Goal: Task Accomplishment & Management: Complete application form

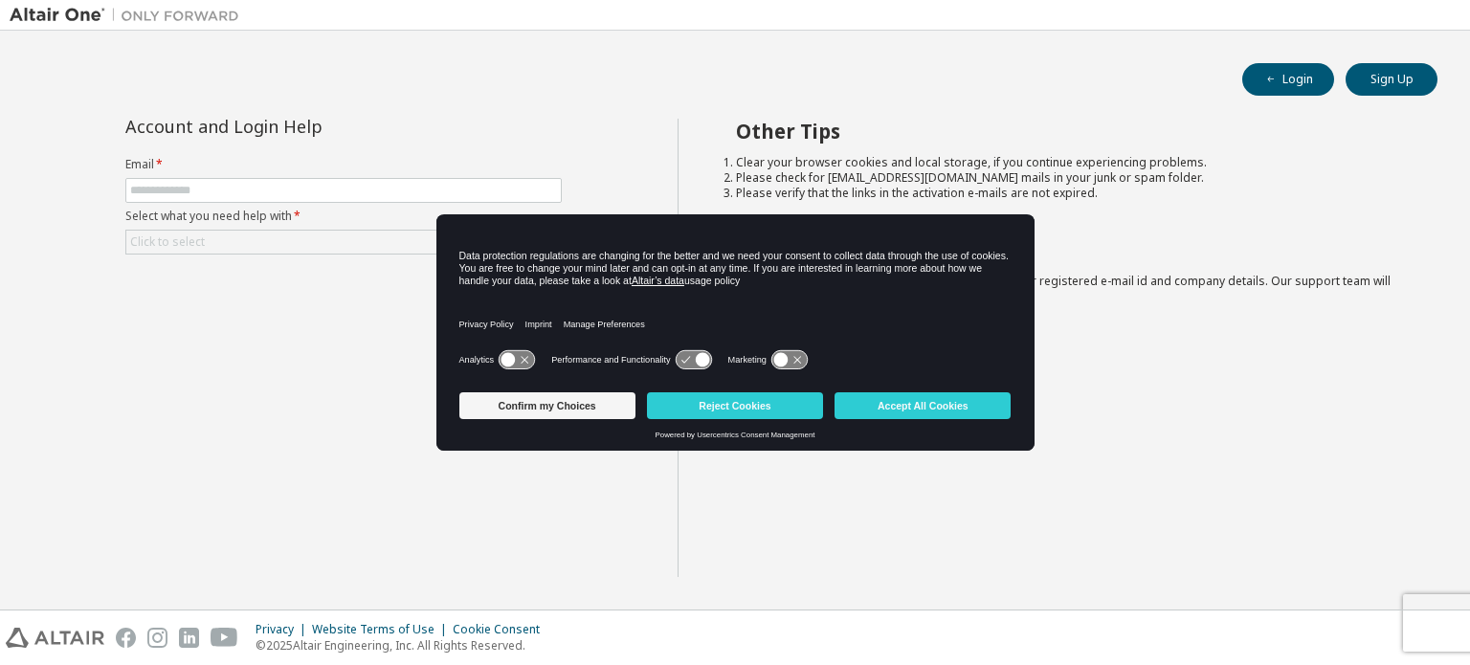
click at [509, 356] on icon at bounding box center [508, 360] width 14 height 14
click at [702, 365] on icon at bounding box center [702, 360] width 14 height 14
click at [783, 363] on icon at bounding box center [780, 360] width 14 height 14
click at [854, 408] on button "Accept All Cookies" at bounding box center [922, 405] width 176 height 27
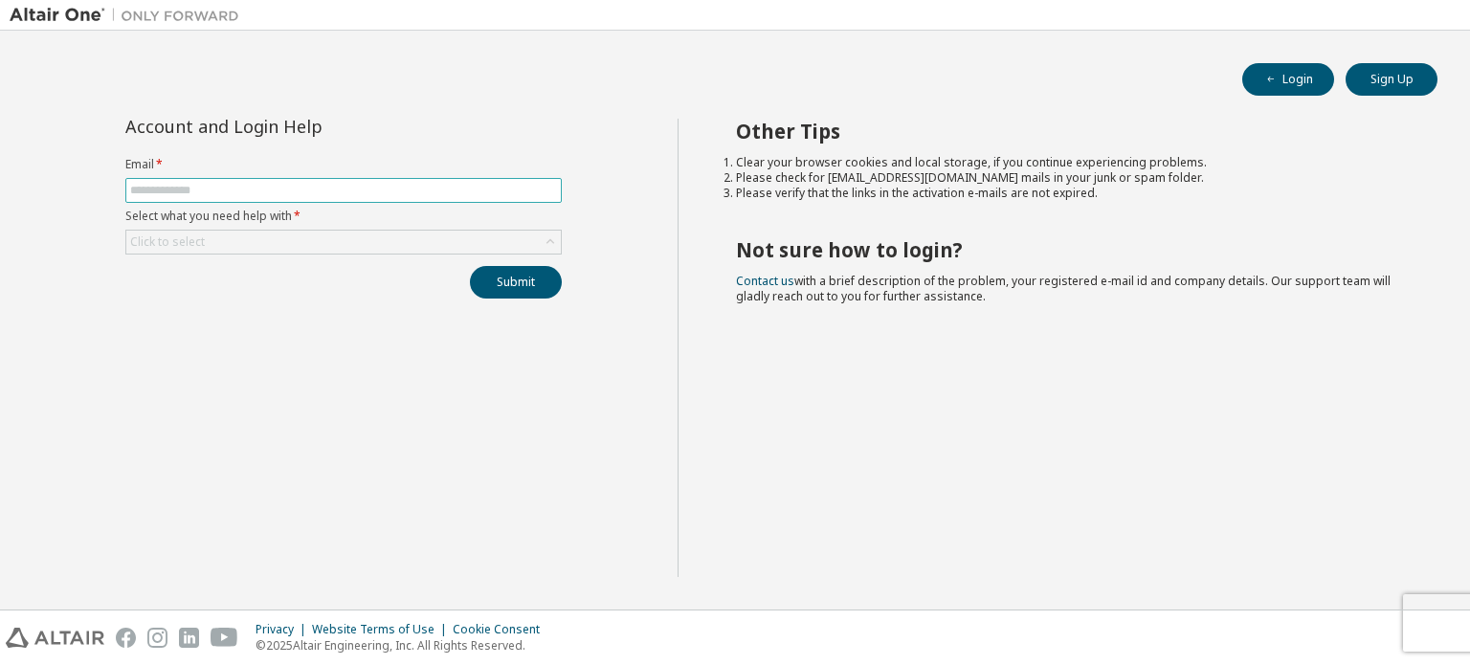
click at [277, 193] on input "text" at bounding box center [343, 190] width 427 height 15
type input "**********"
click at [216, 244] on div "Click to select" at bounding box center [343, 242] width 434 height 23
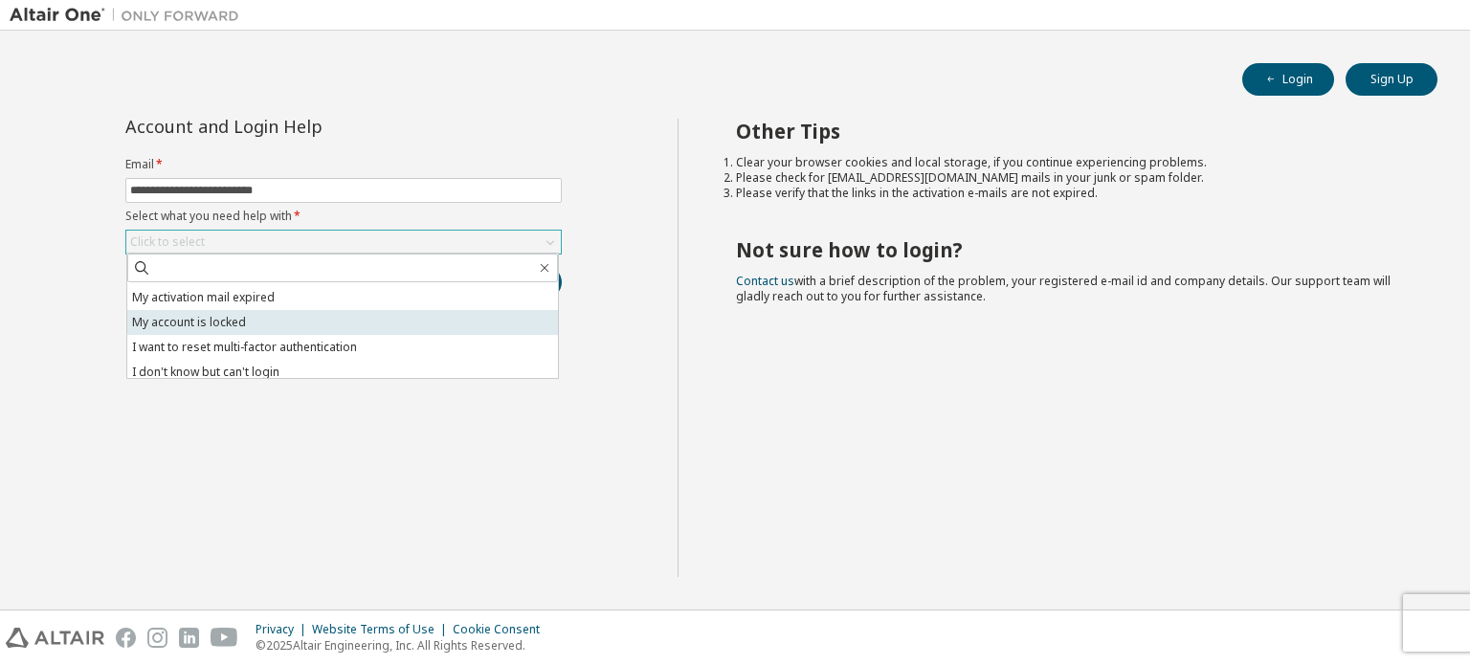
scroll to position [54, 0]
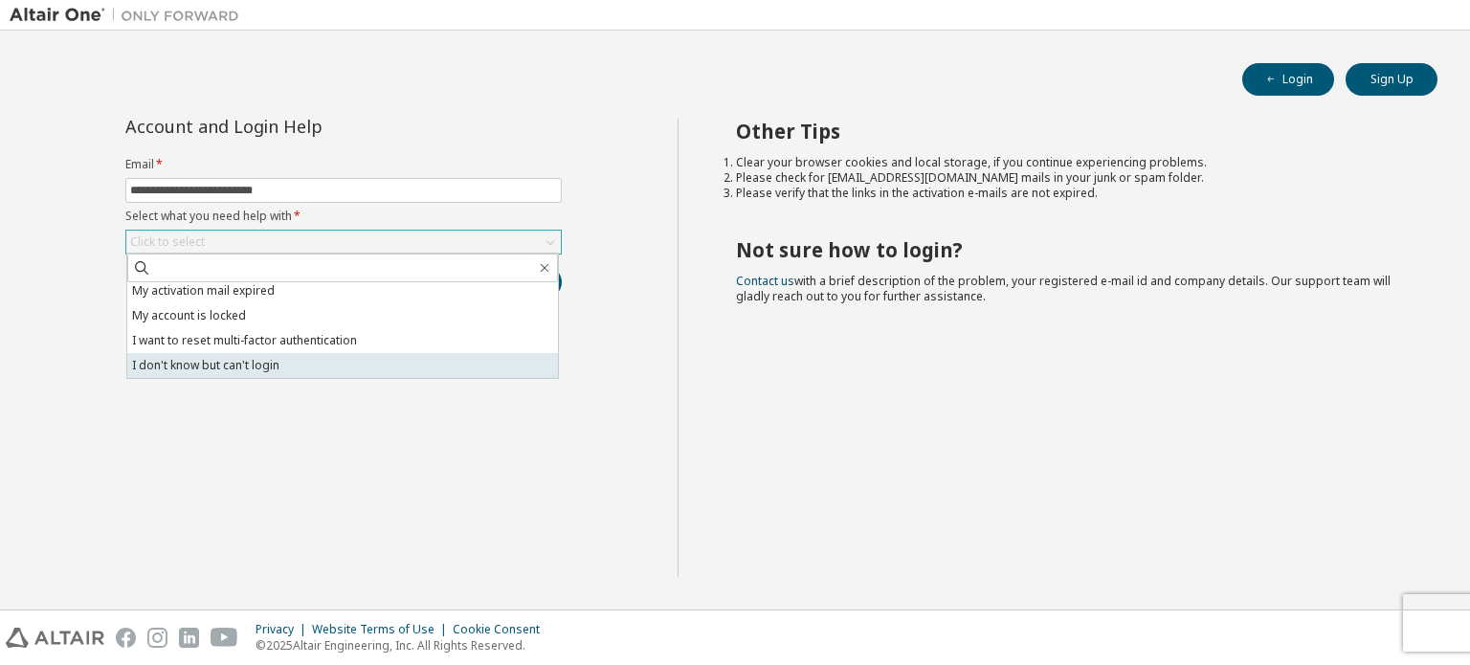
click at [230, 355] on li "I don't know but can't login" at bounding box center [342, 365] width 431 height 25
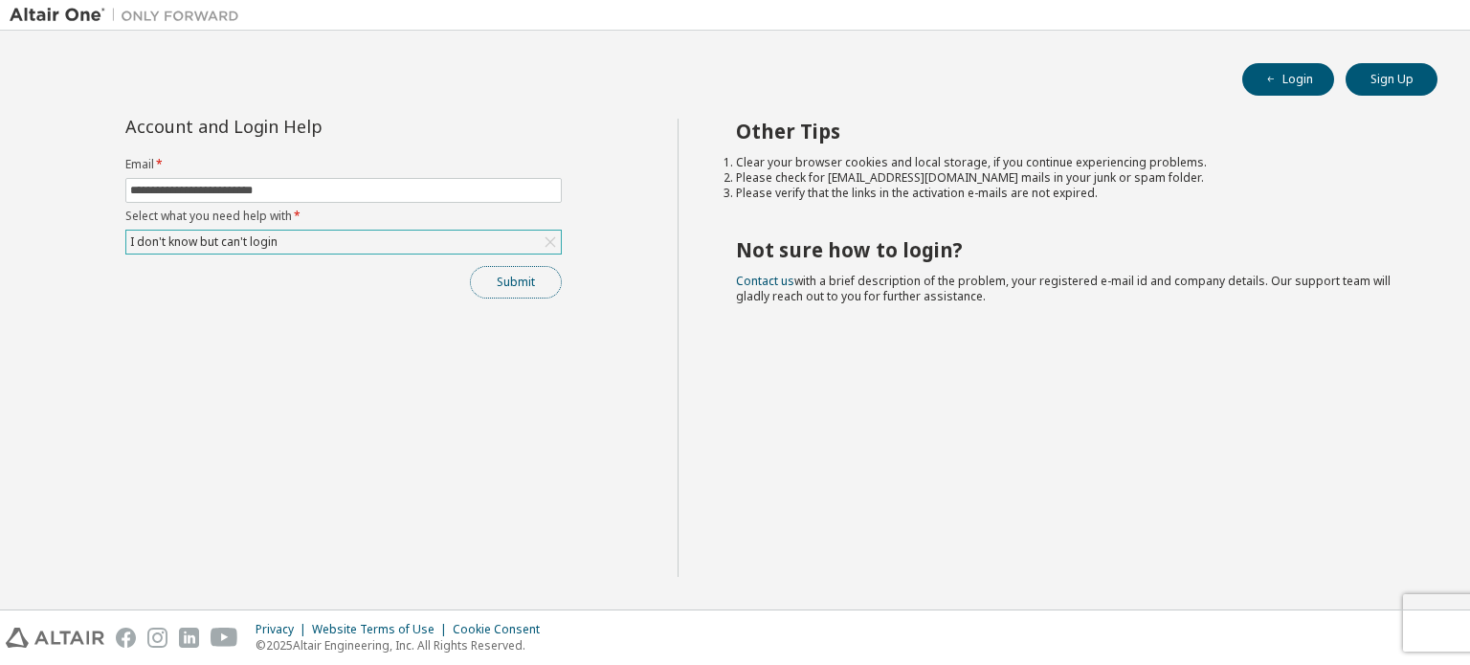
click at [494, 281] on button "Submit" at bounding box center [516, 282] width 92 height 33
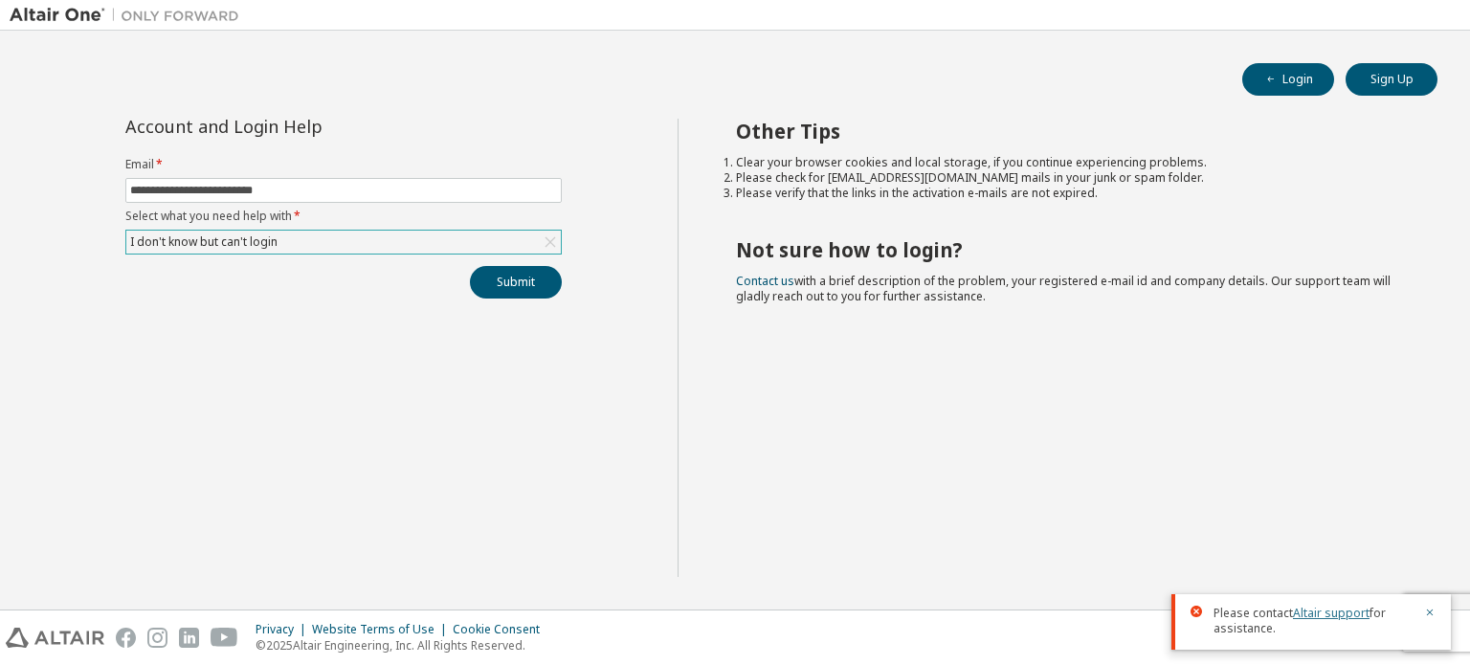
click at [1311, 617] on link "Altair support" at bounding box center [1331, 613] width 77 height 16
click at [777, 285] on link "Contact us" at bounding box center [765, 281] width 58 height 16
click at [455, 257] on div "**********" at bounding box center [343, 209] width 459 height 180
click at [431, 248] on div "I don't know but can't login" at bounding box center [343, 242] width 434 height 23
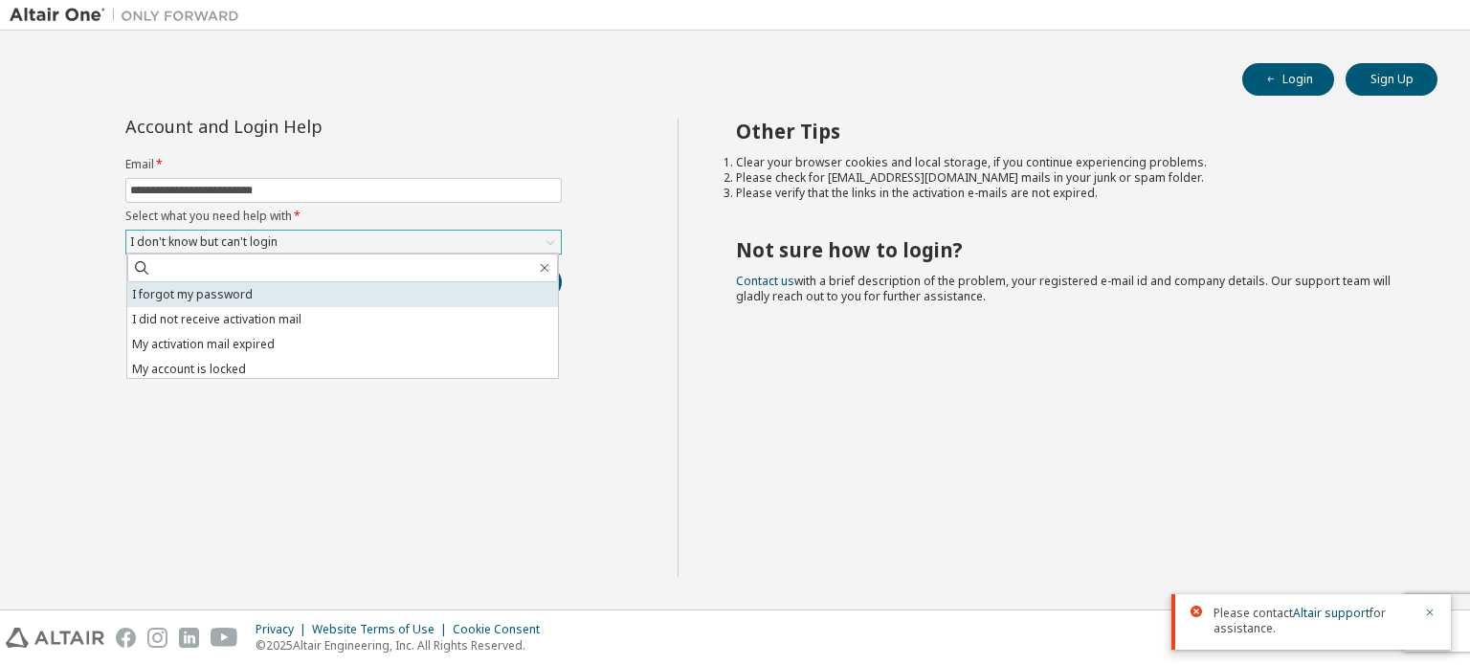
click at [144, 294] on li "I forgot my password" at bounding box center [342, 294] width 431 height 25
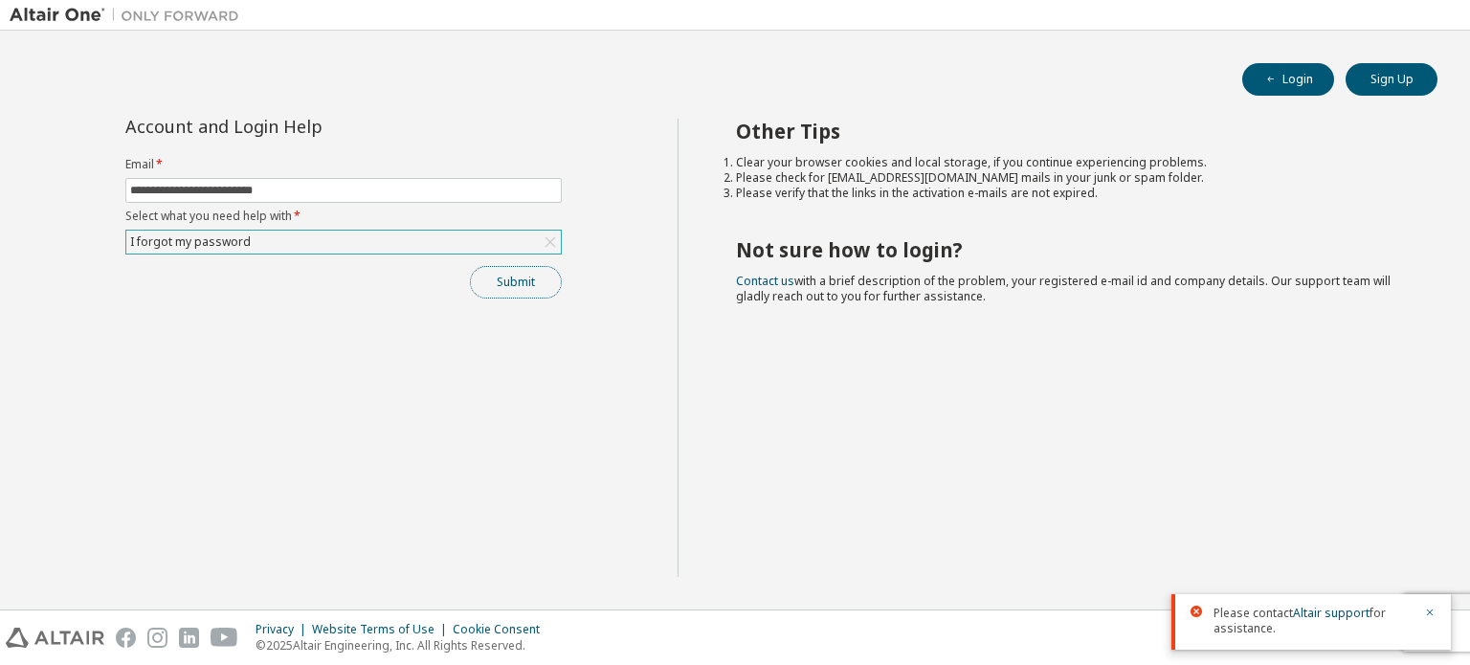
click at [482, 278] on button "Submit" at bounding box center [516, 282] width 92 height 33
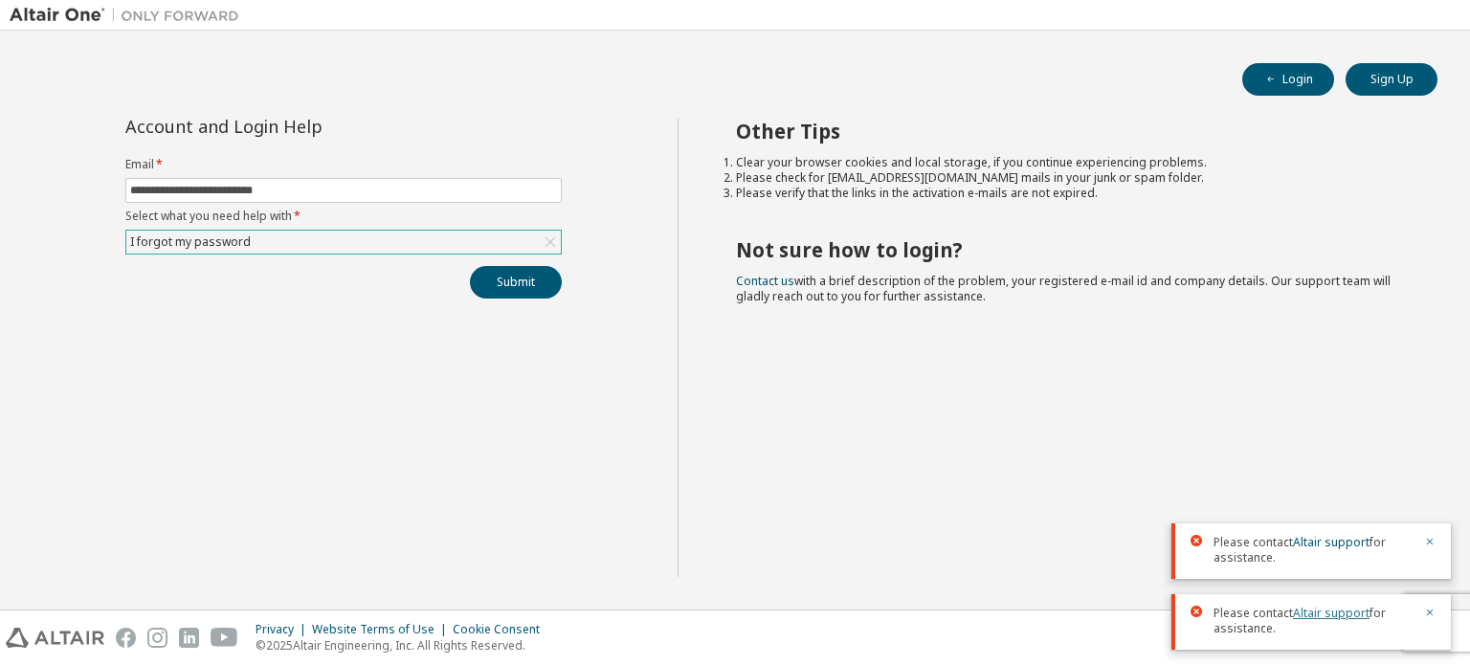
click at [1305, 617] on link "Altair support" at bounding box center [1331, 613] width 77 height 16
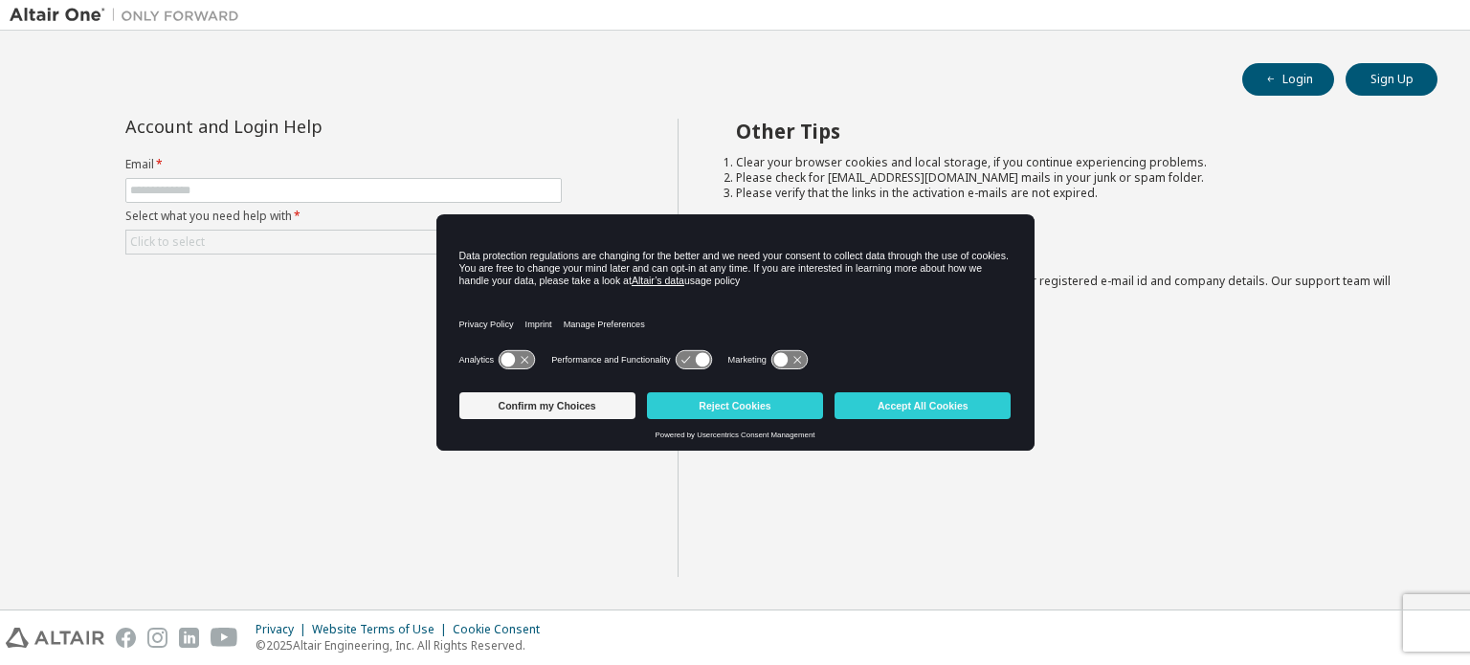
click at [785, 359] on icon at bounding box center [780, 360] width 14 height 14
click at [503, 363] on icon at bounding box center [508, 360] width 14 height 14
click at [884, 406] on button "Accept All Cookies" at bounding box center [922, 405] width 176 height 27
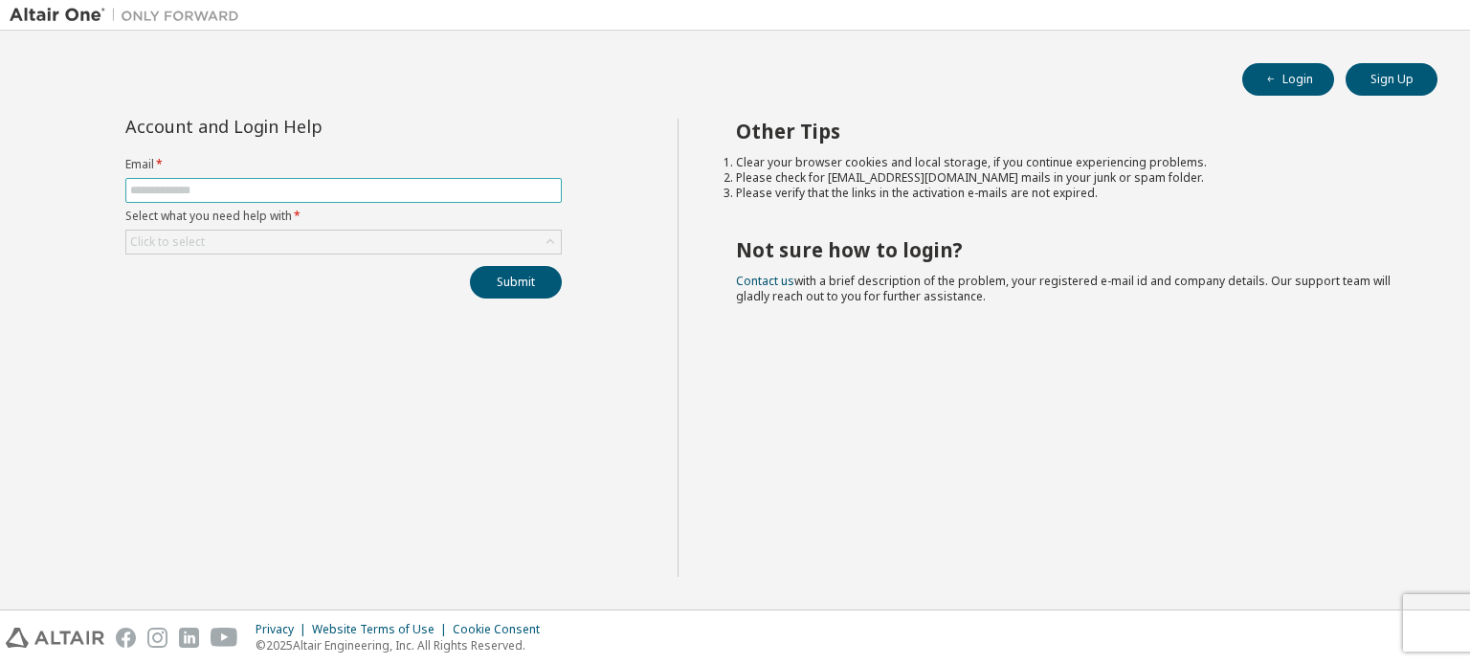
click at [241, 195] on input "text" at bounding box center [343, 190] width 427 height 15
type input "**********"
click at [280, 248] on div "Click to select" at bounding box center [343, 242] width 434 height 23
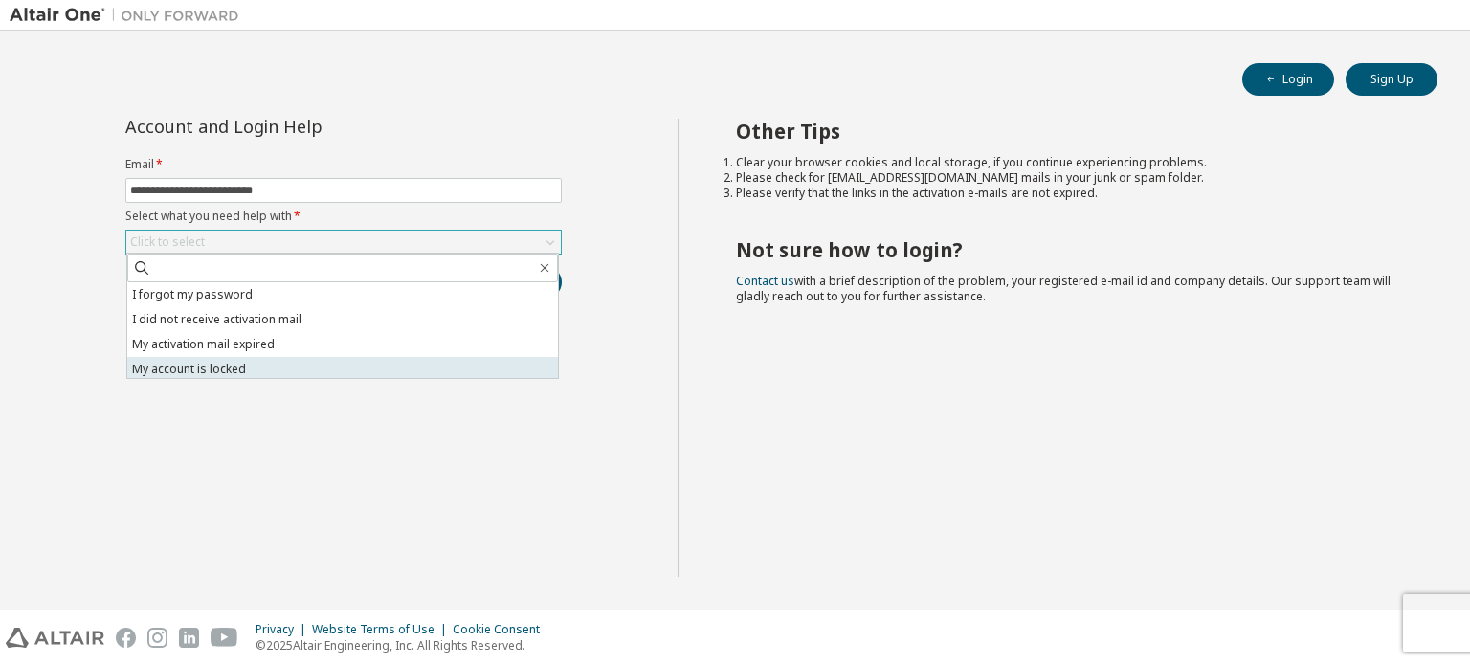
click at [270, 363] on li "My account is locked" at bounding box center [342, 369] width 431 height 25
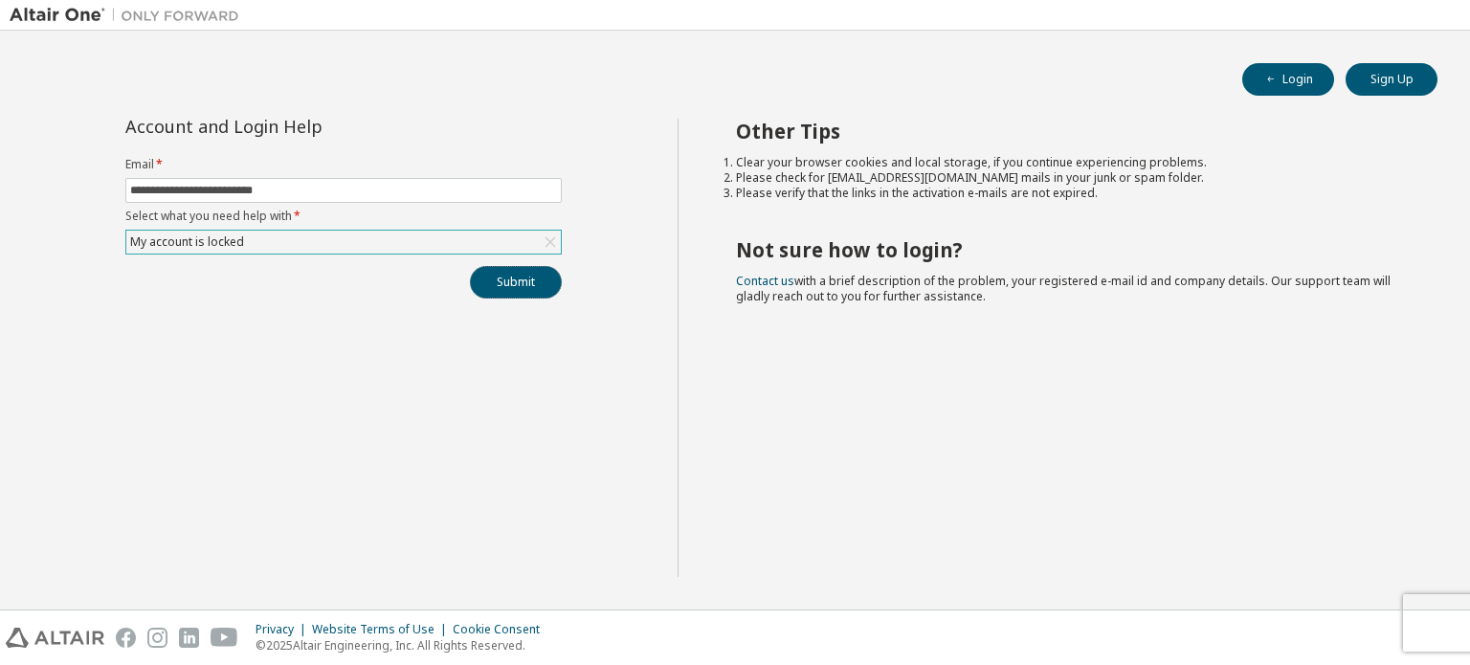
click at [520, 295] on button "Submit" at bounding box center [516, 282] width 92 height 33
click at [1334, 616] on link "Altair support" at bounding box center [1331, 613] width 77 height 16
click at [1334, 619] on link "Altair support" at bounding box center [1331, 613] width 77 height 16
click at [851, 118] on div "**********" at bounding box center [735, 320] width 1450 height 560
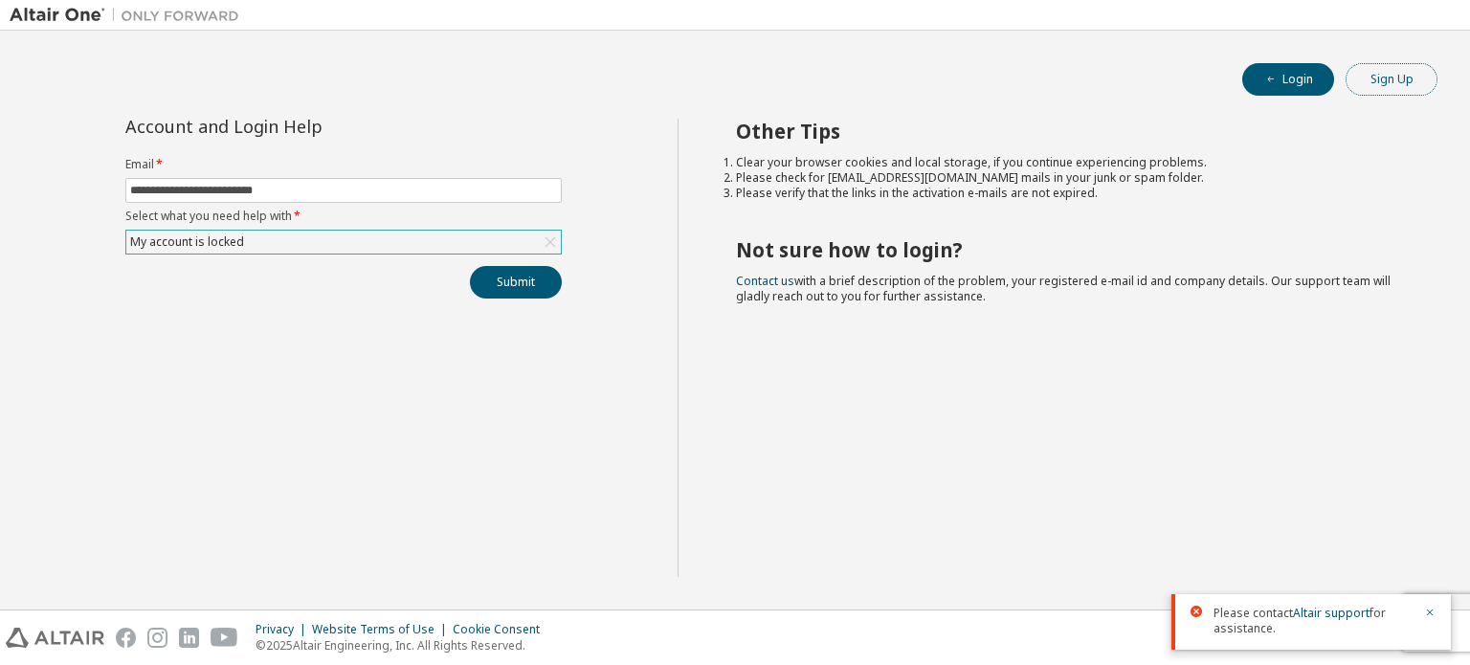
click at [1409, 76] on button "Sign Up" at bounding box center [1391, 79] width 92 height 33
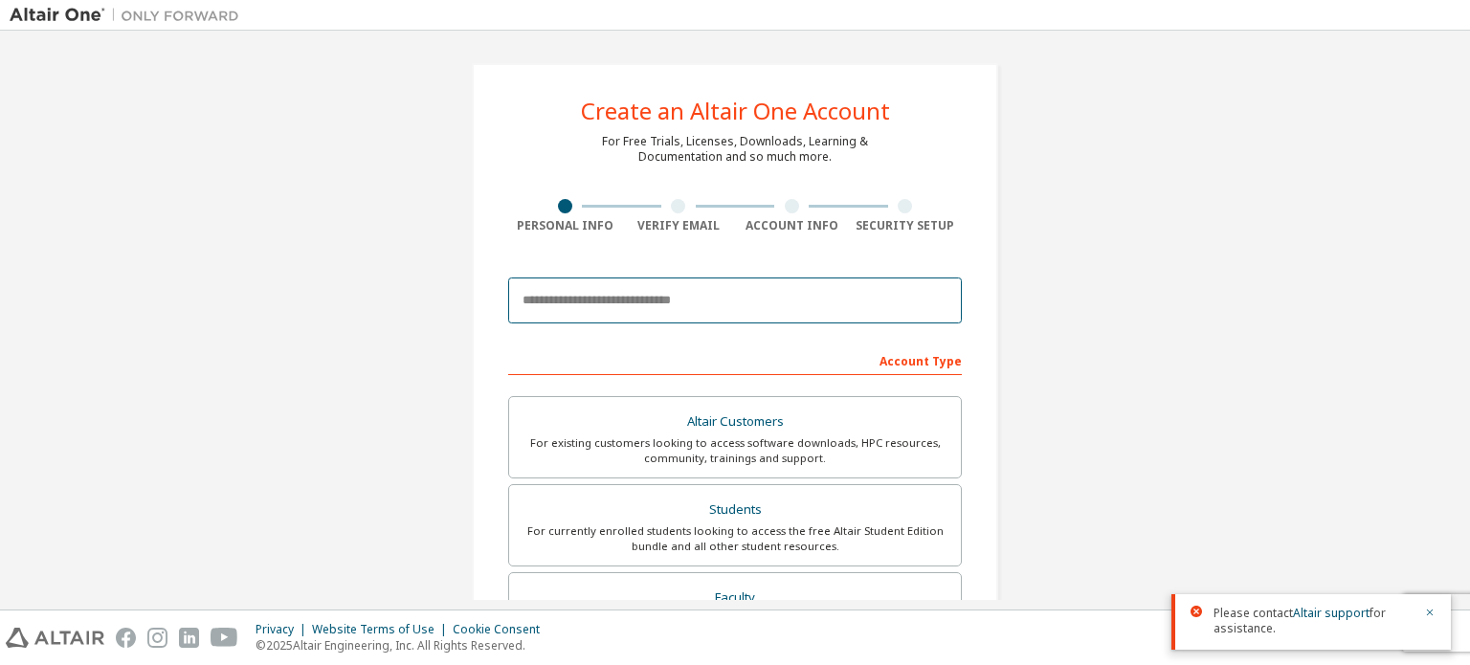
click at [759, 309] on input "email" at bounding box center [734, 300] width 453 height 46
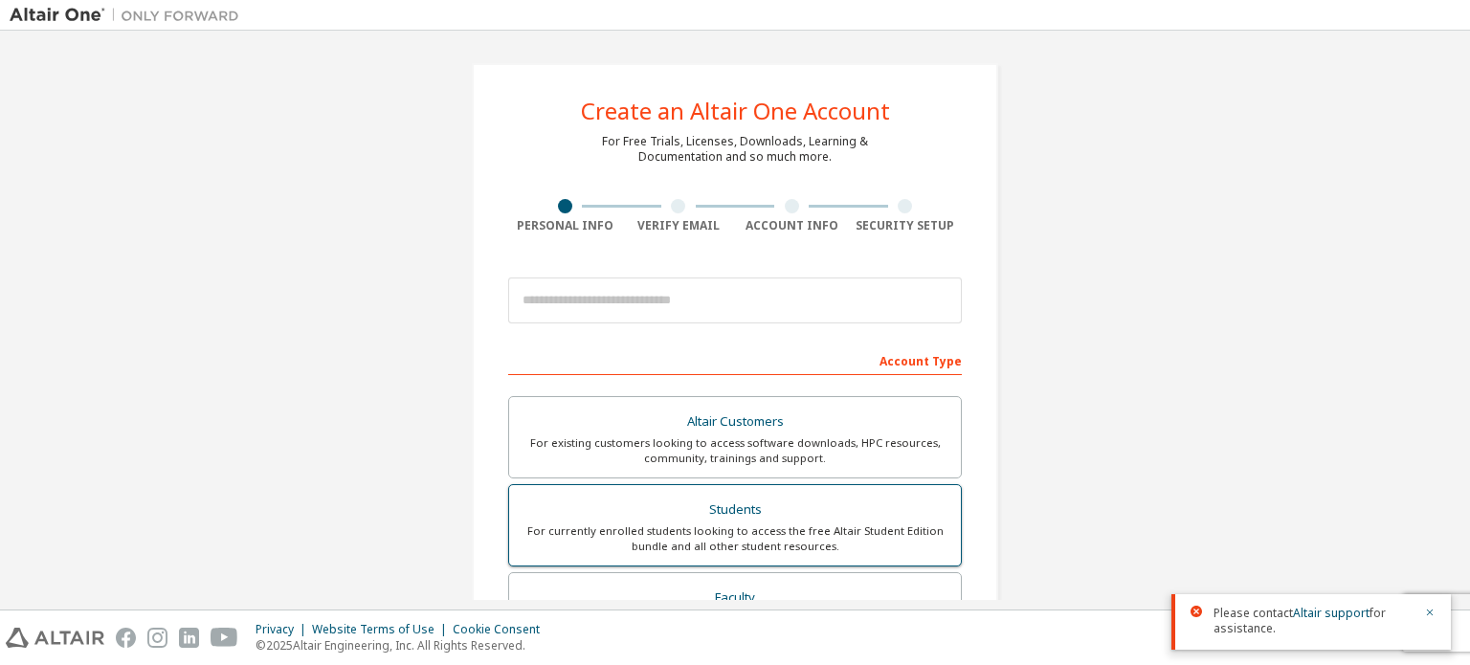
click at [750, 548] on div "For currently enrolled students looking to access the free Altair Student Editi…" at bounding box center [734, 538] width 429 height 31
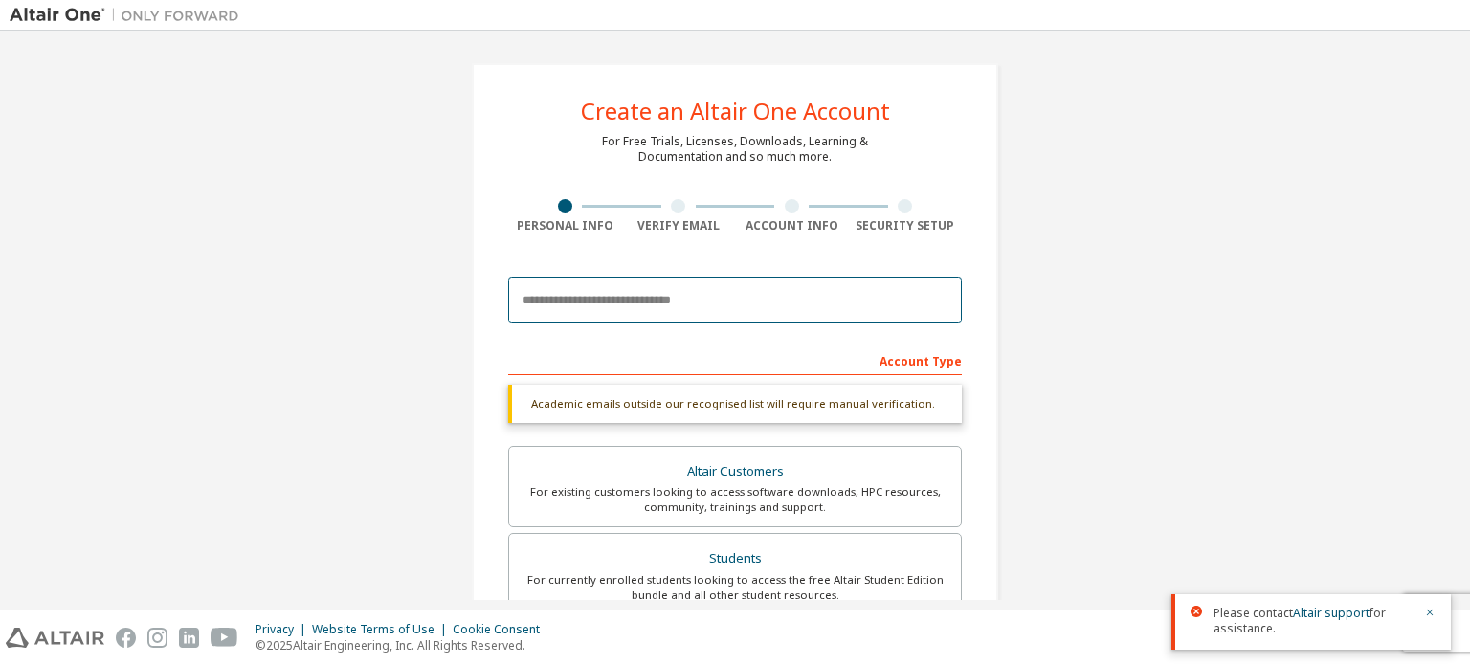
click at [622, 306] on input "email" at bounding box center [734, 300] width 453 height 46
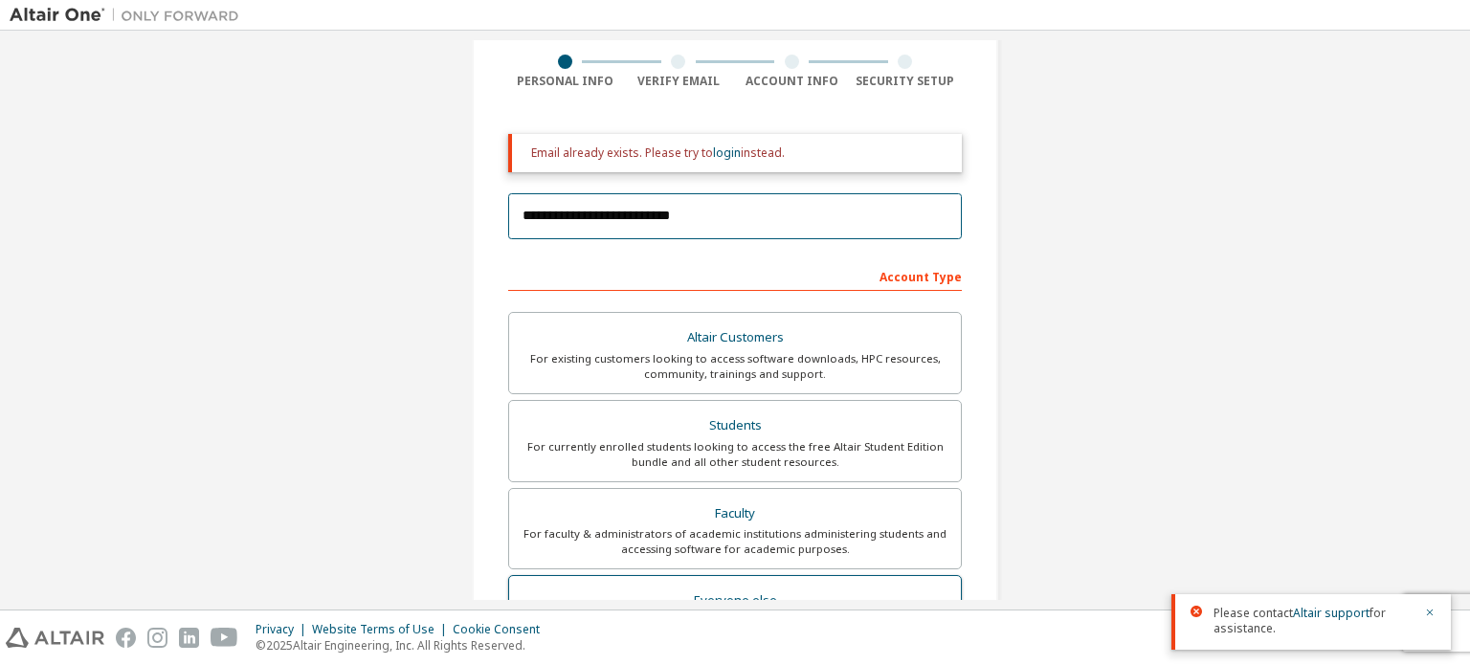
scroll to position [127, 0]
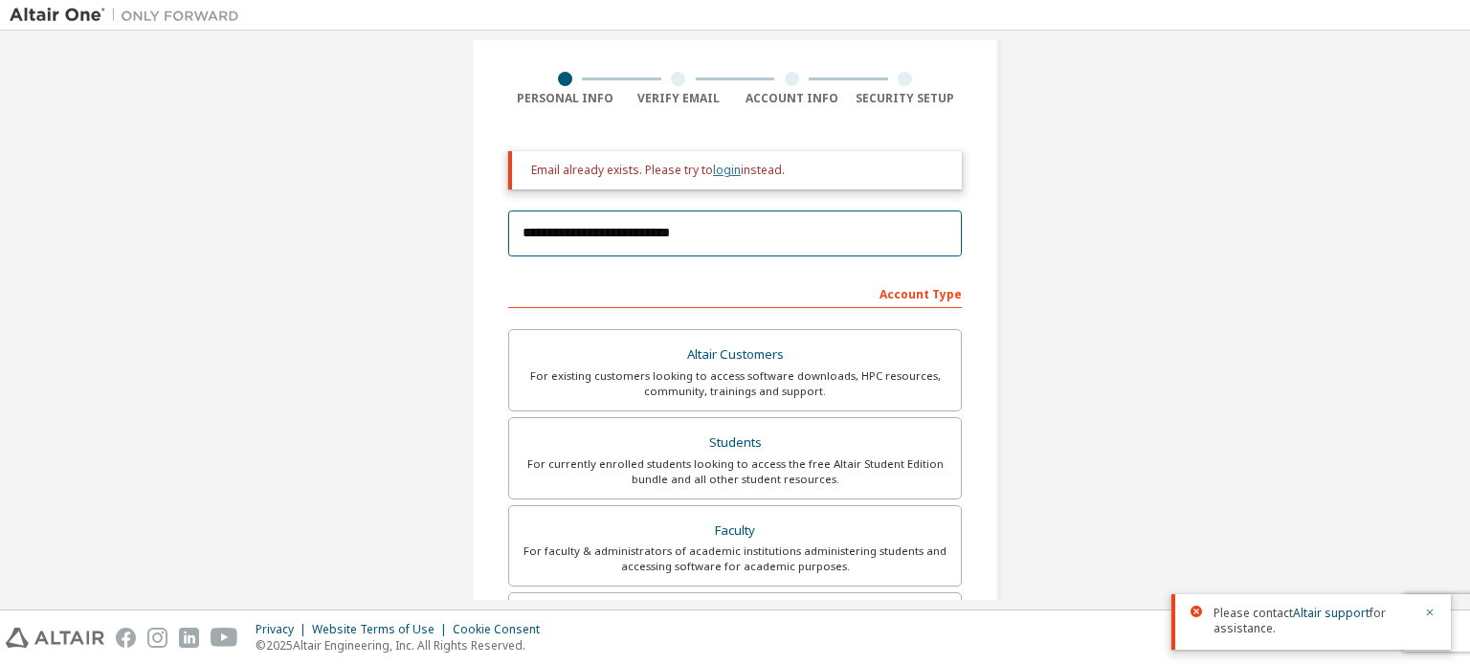
type input "**********"
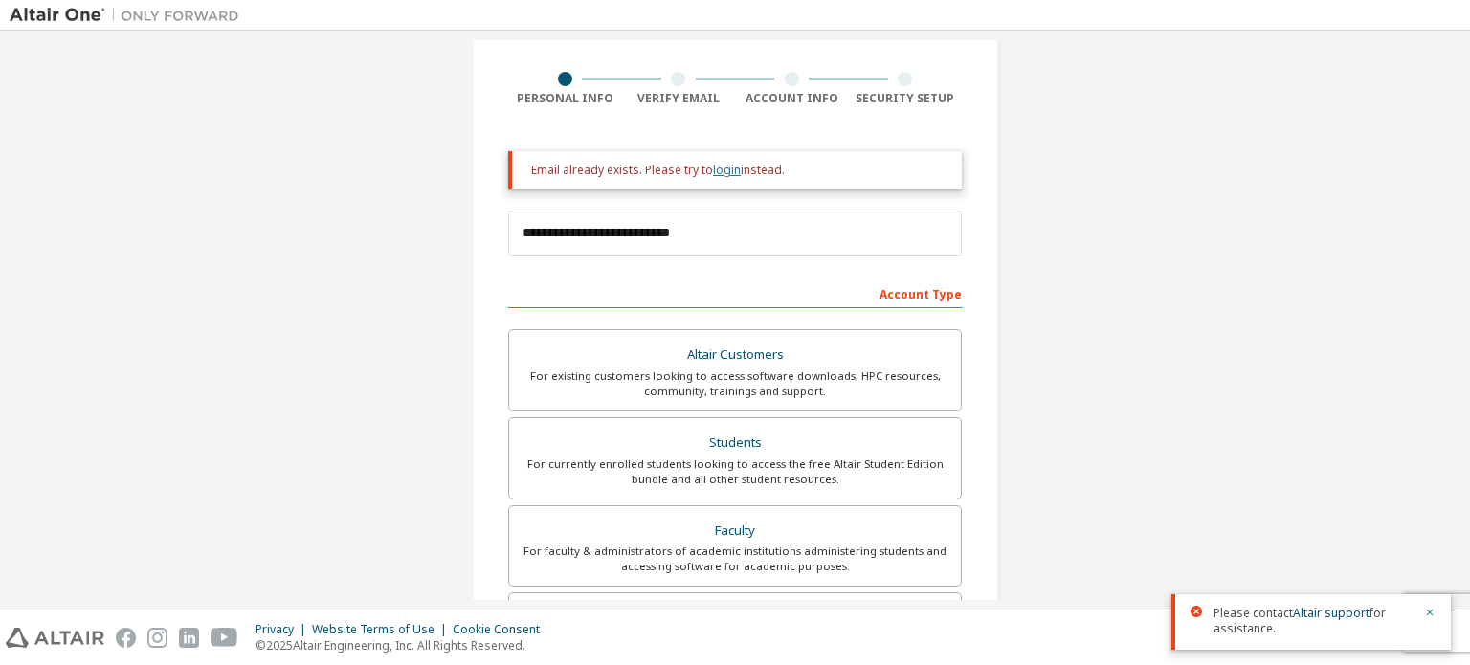
click at [723, 174] on link "login" at bounding box center [727, 170] width 28 height 16
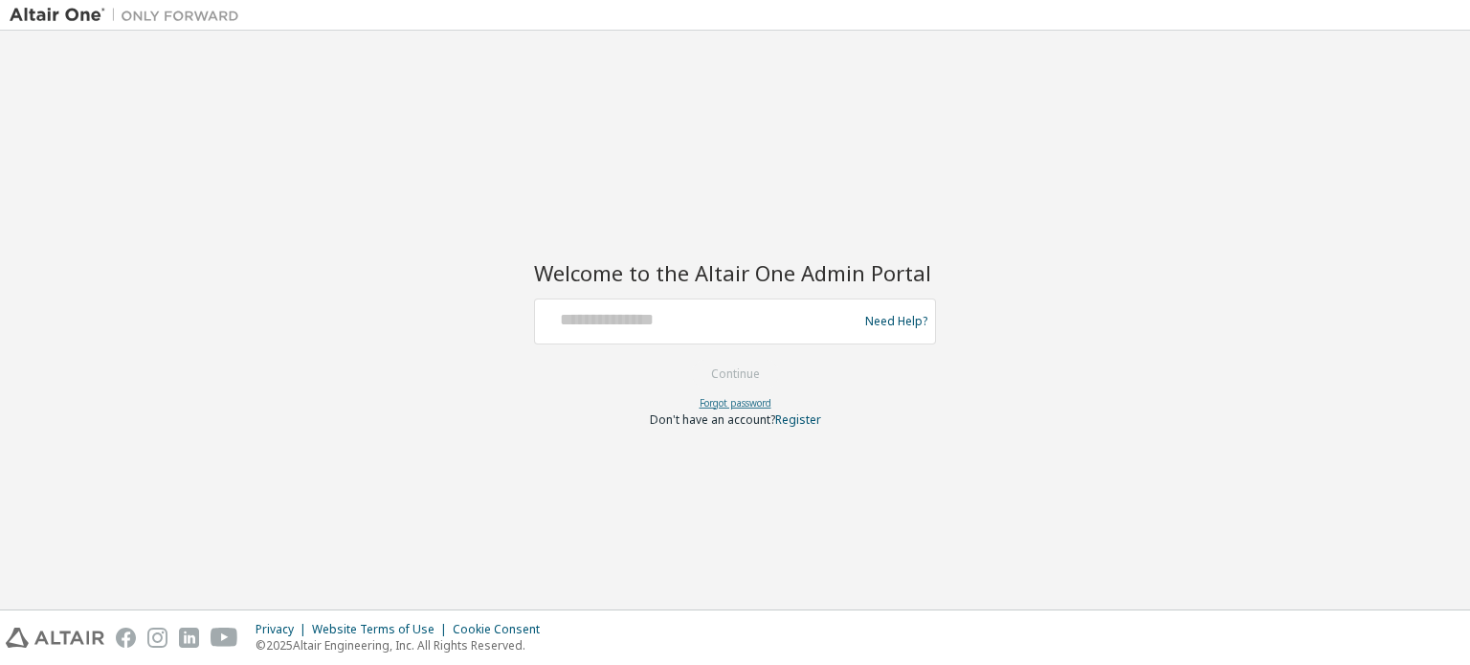
click at [758, 397] on link "Forgot password" at bounding box center [735, 402] width 72 height 13
click at [800, 413] on link "Register" at bounding box center [798, 419] width 46 height 16
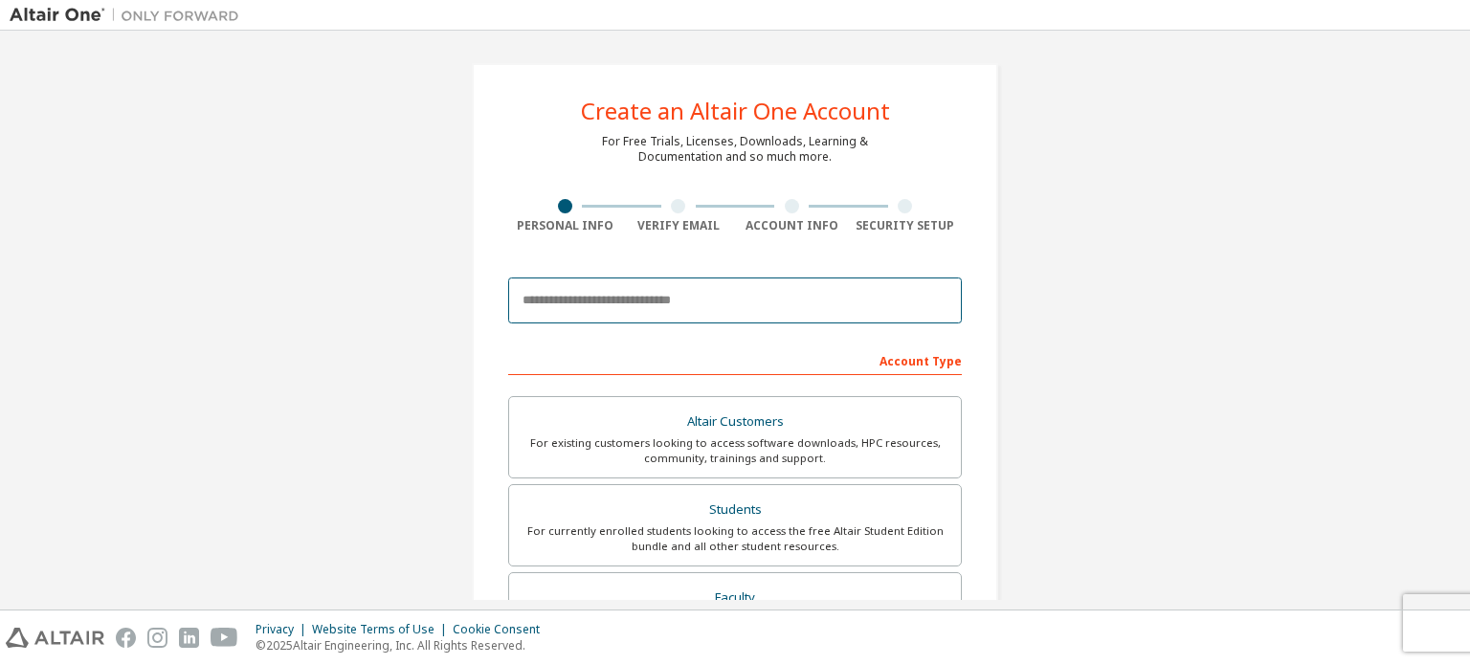
click at [697, 314] on input "email" at bounding box center [734, 300] width 453 height 46
click at [662, 300] on input "**********" at bounding box center [734, 300] width 453 height 46
click at [665, 304] on input "**********" at bounding box center [734, 300] width 453 height 46
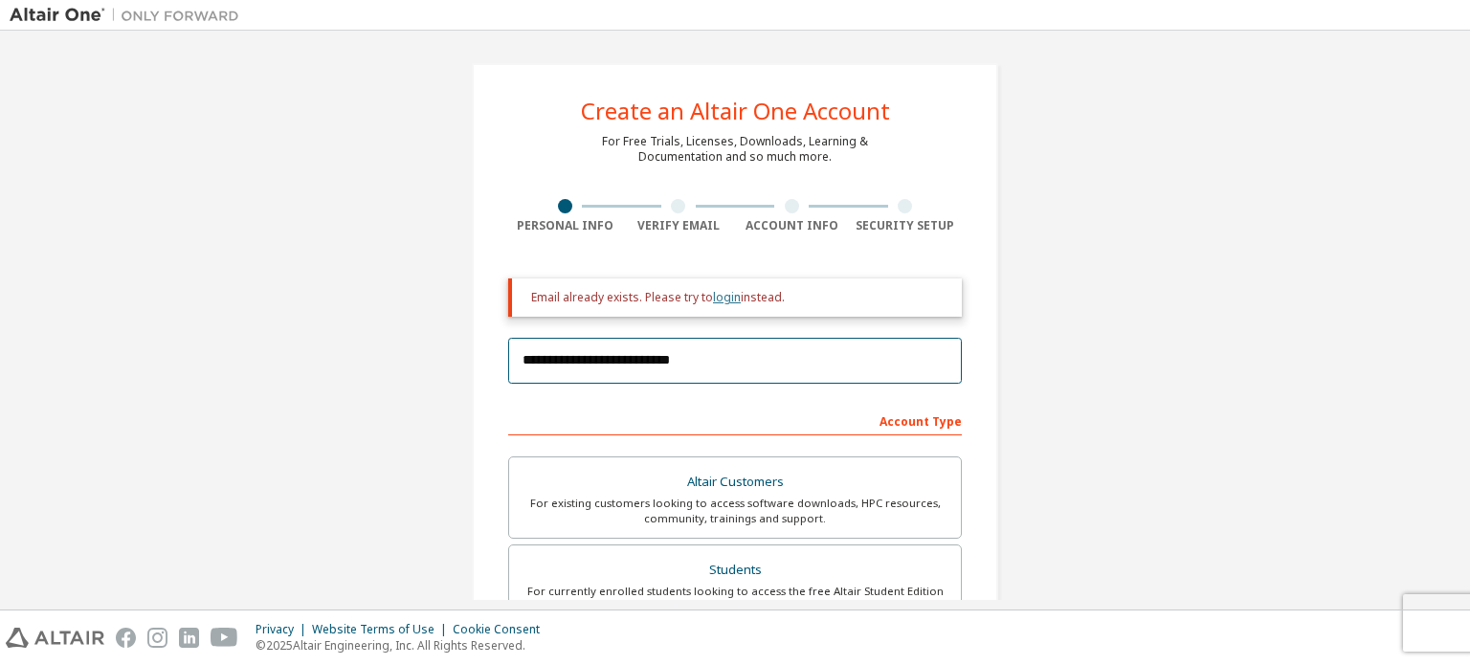
type input "**********"
click at [718, 298] on link "login" at bounding box center [727, 297] width 28 height 16
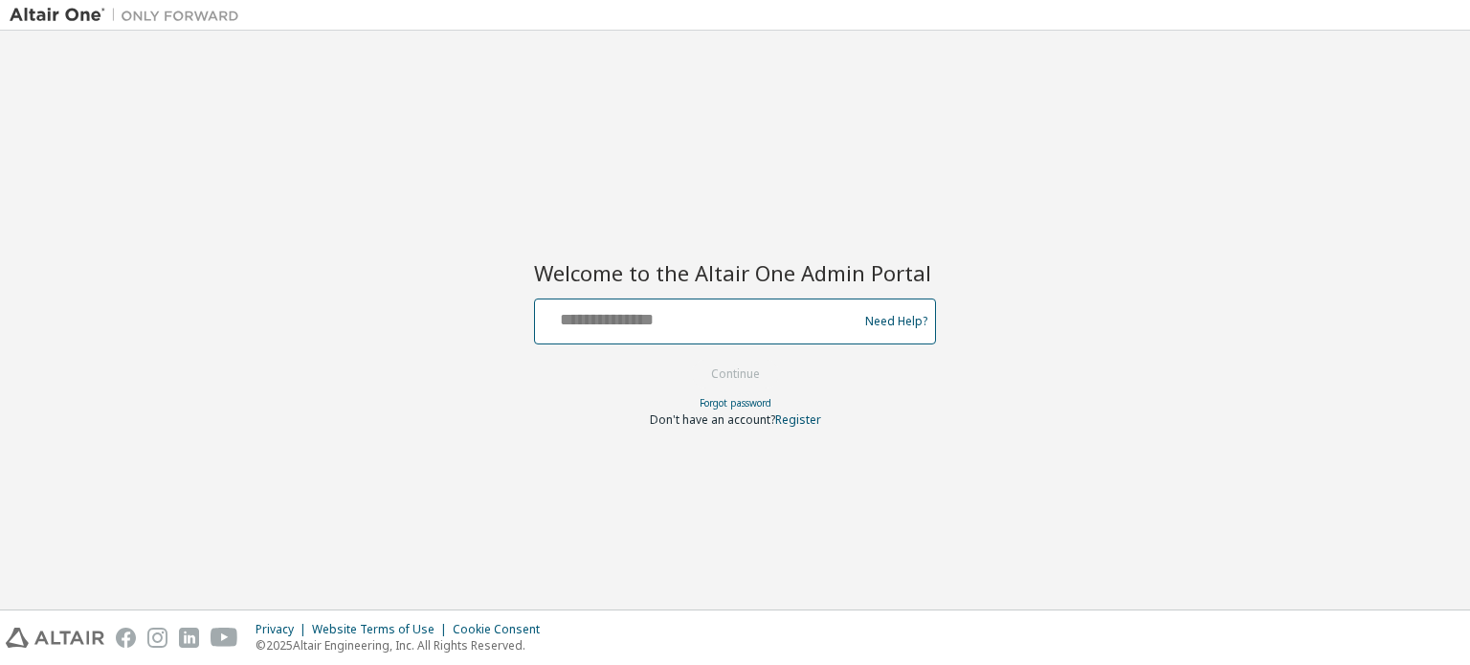
click at [727, 317] on input "text" at bounding box center [698, 317] width 313 height 28
click at [882, 321] on link "Need Help?" at bounding box center [896, 321] width 62 height 1
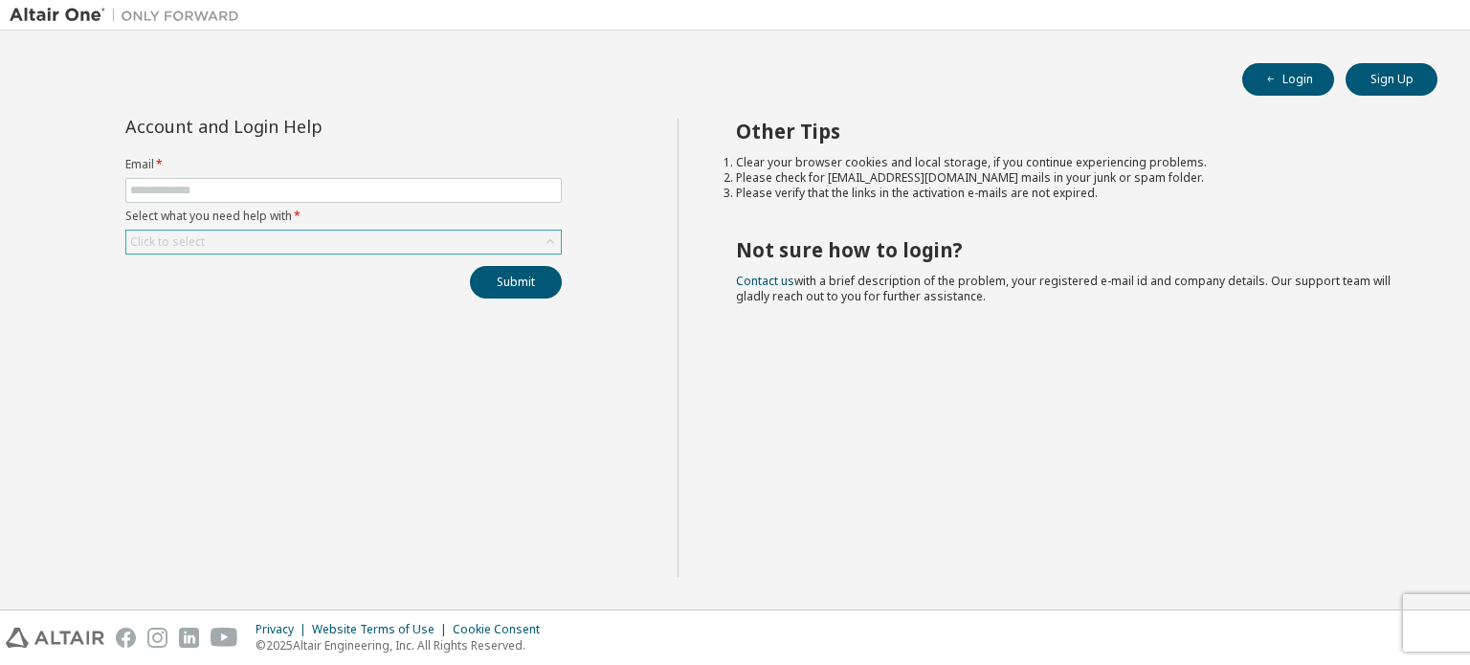
click at [545, 251] on div "Click to select" at bounding box center [343, 242] width 434 height 23
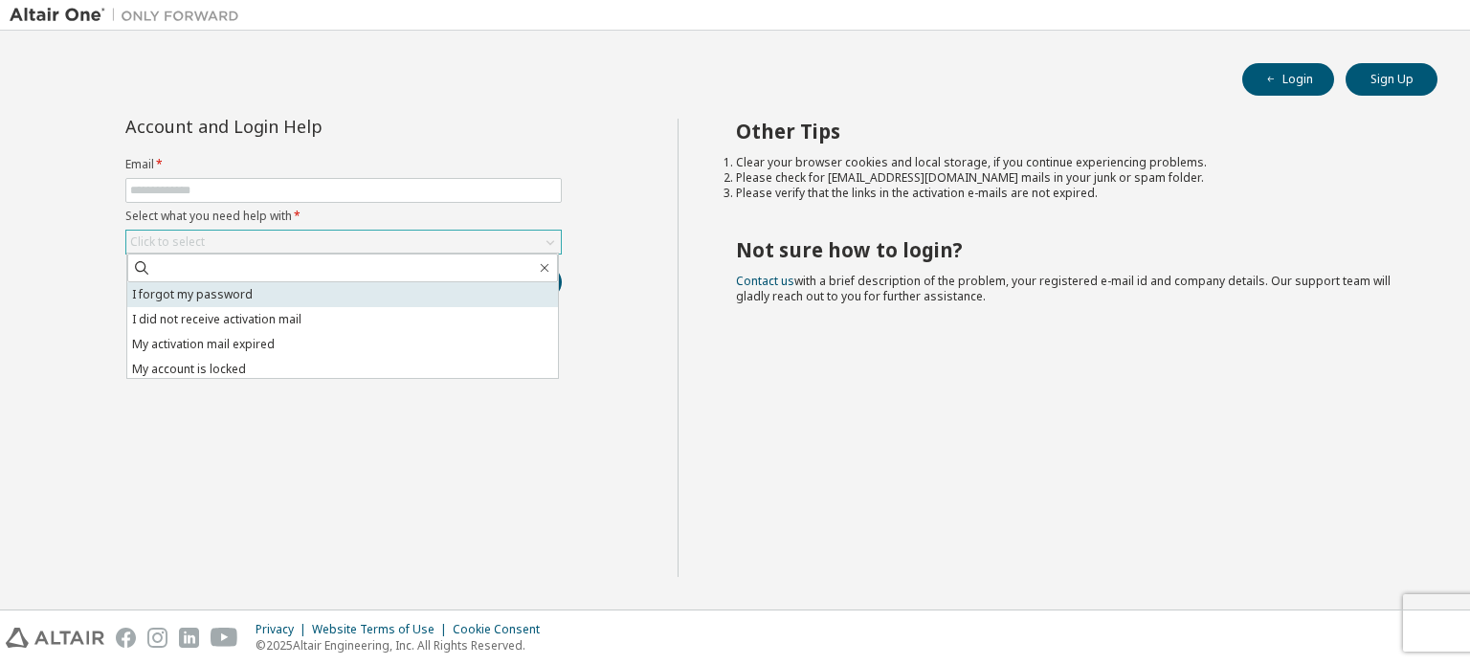
click at [239, 305] on li "I forgot my password" at bounding box center [342, 294] width 431 height 25
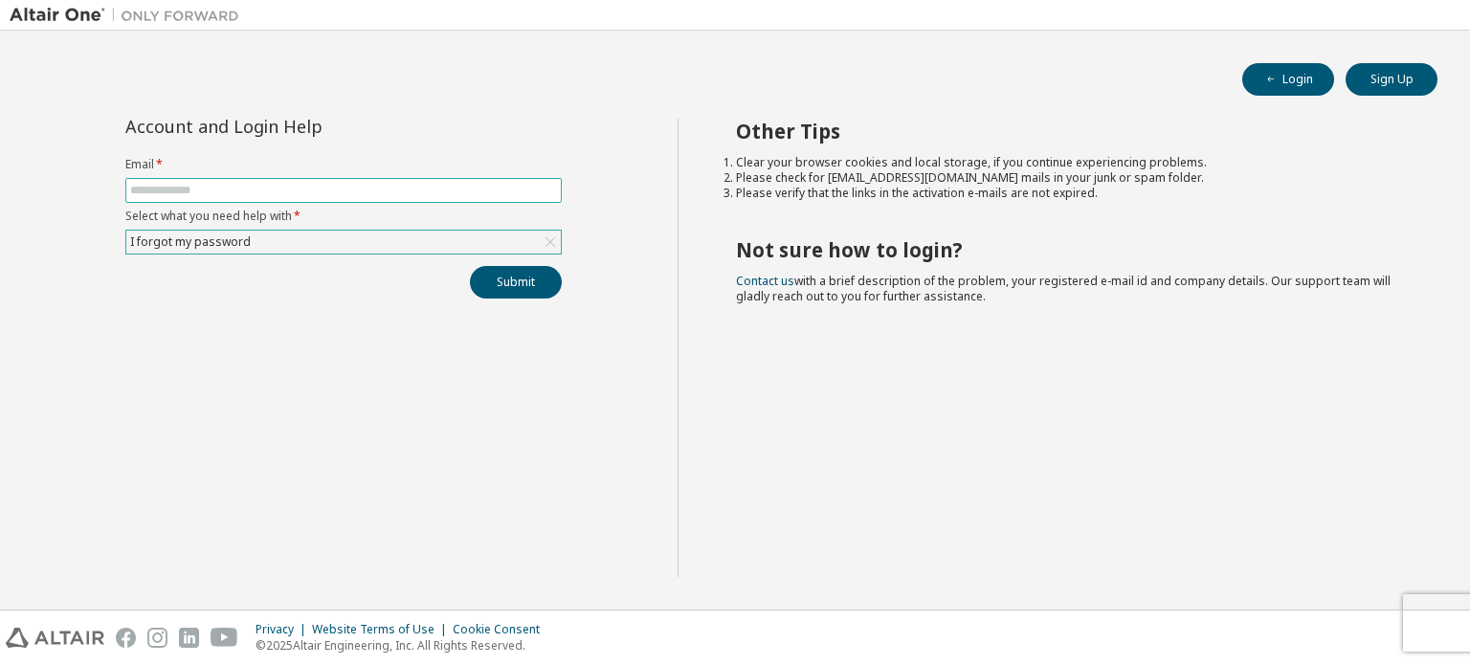
click at [321, 193] on input "text" at bounding box center [343, 190] width 427 height 15
type input "**********"
click at [470, 266] on button "Submit" at bounding box center [516, 282] width 92 height 33
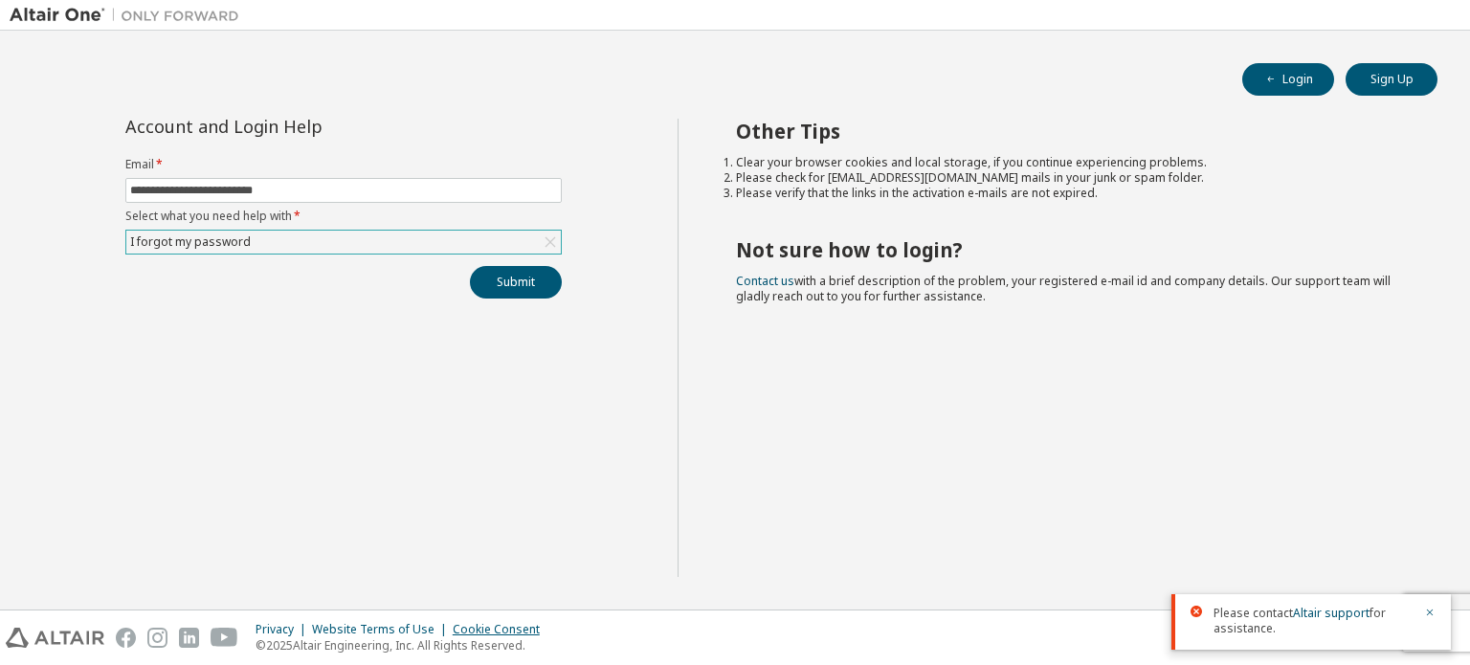
click at [475, 629] on div "Cookie Consent" at bounding box center [502, 629] width 99 height 15
click at [513, 283] on button "Submit" at bounding box center [516, 282] width 92 height 33
click at [513, 283] on div "Submit" at bounding box center [343, 282] width 436 height 33
drag, startPoint x: 1083, startPoint y: 3, endPoint x: 1074, endPoint y: 11, distance: 11.5
